Goal: Register for event/course

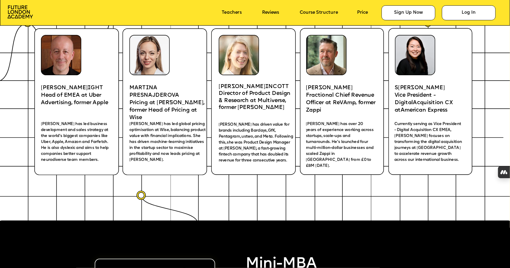
scroll to position [1101, 0]
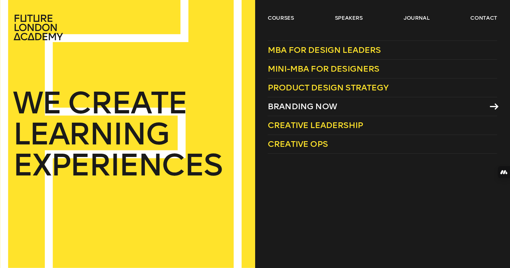
click at [301, 103] on span "Branding Now" at bounding box center [302, 107] width 69 height 10
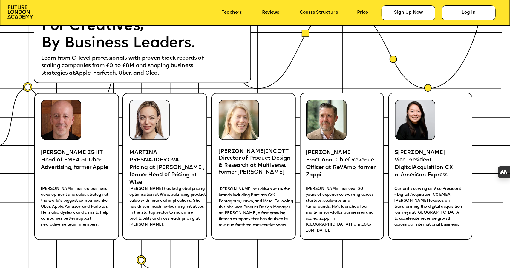
scroll to position [1036, 0]
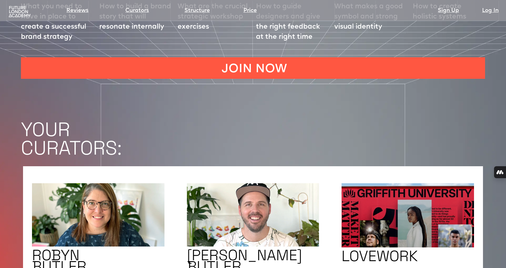
scroll to position [983, 0]
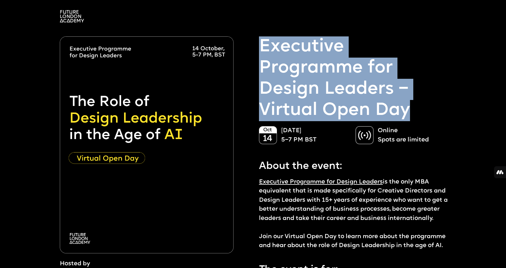
drag, startPoint x: 261, startPoint y: 45, endPoint x: 421, endPoint y: 120, distance: 176.7
click at [421, 120] on p "Executive Programme for Design Leaders – Virtual Open Day" at bounding box center [355, 78] width 193 height 85
copy p "Executive Programme for Design Leaders – Virtual Open Day"
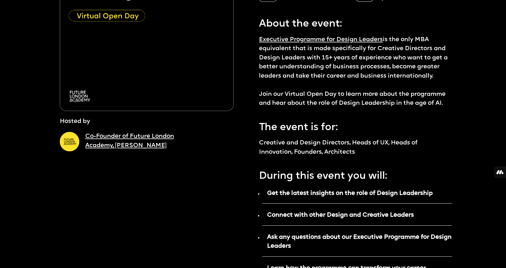
scroll to position [181, 0]
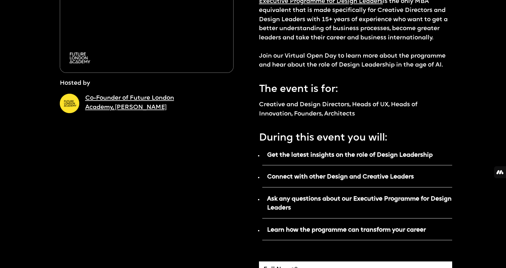
drag, startPoint x: 258, startPoint y: 120, endPoint x: 479, endPoint y: 243, distance: 252.2
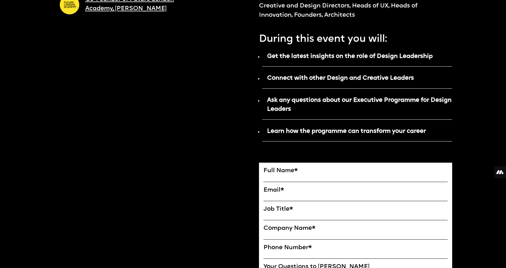
copy div "Executive Programme for Design Leaders is the only MBA equivalent that is made …"
click at [338, 149] on div "Full Name * Email * Job Title * Company Name * Phone Number* Your Questions to …" at bounding box center [355, 231] width 193 height 168
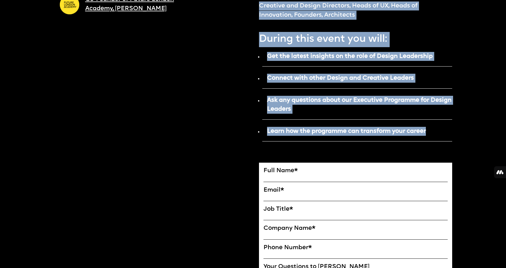
scroll to position [0, 0]
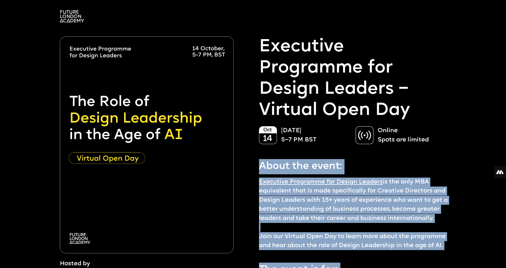
drag, startPoint x: 431, startPoint y: 137, endPoint x: 260, endPoint y: 169, distance: 174.5
copy div "About the event: Executive Programme for Design Leaders is the only MBA equival…"
click at [294, 194] on p "Executive Programme for Design Leaders is the only MBA equivalent that is made …" at bounding box center [355, 214] width 193 height 73
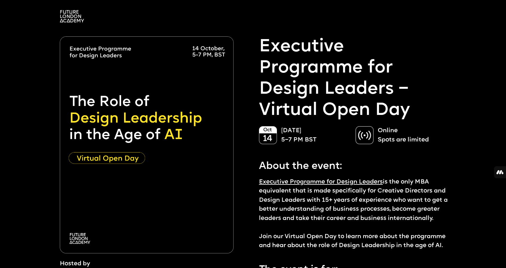
click at [295, 185] on link "Executive Programme for Design Leaders" at bounding box center [321, 182] width 124 height 6
